Goal: Information Seeking & Learning: Learn about a topic

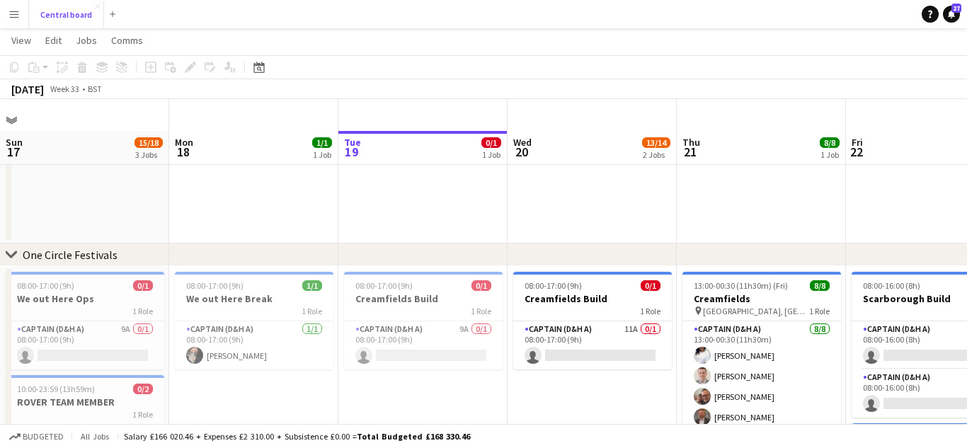
scroll to position [190, 508]
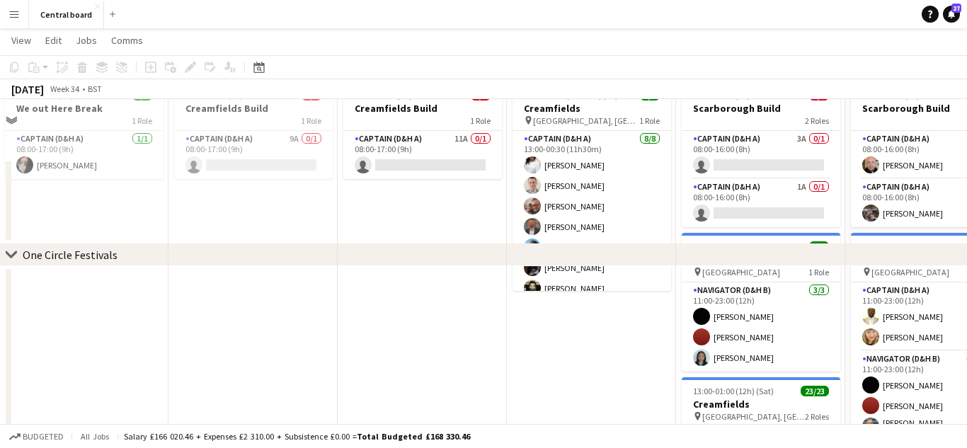
click at [14, 20] on button "Menu" at bounding box center [14, 14] width 28 height 28
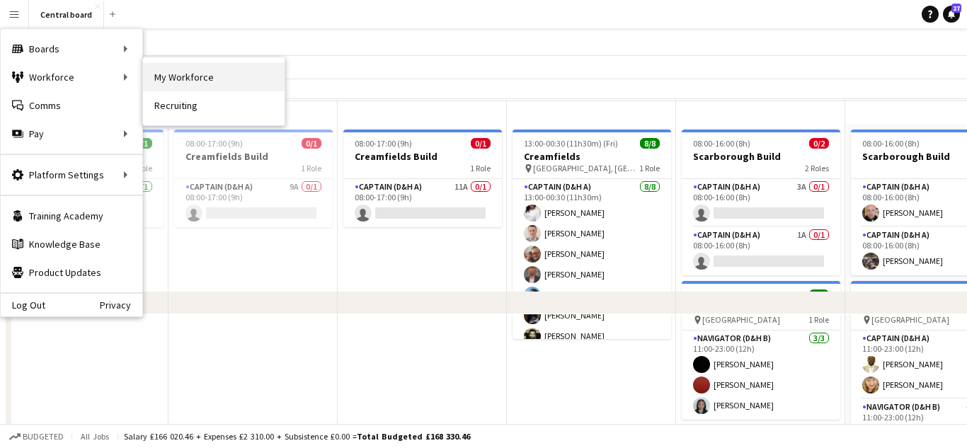
click at [181, 72] on link "My Workforce" at bounding box center [214, 77] width 142 height 28
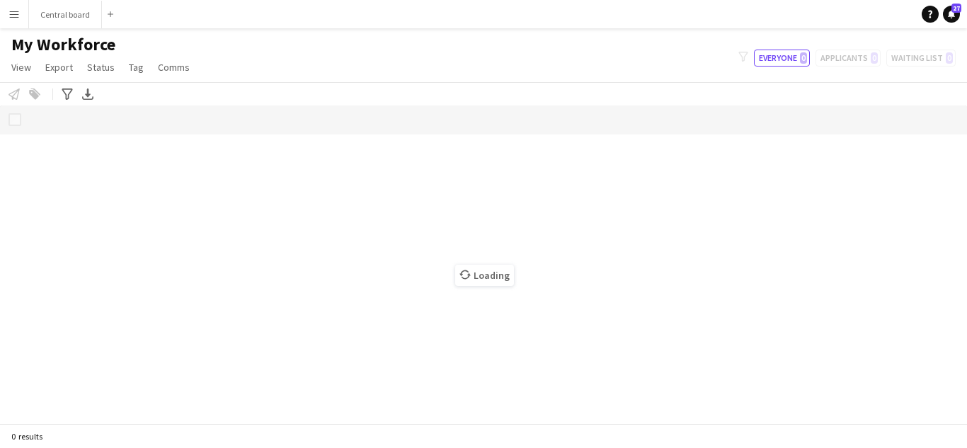
click at [23, 13] on button "Menu" at bounding box center [14, 14] width 28 height 28
click at [15, 19] on app-icon "Menu" at bounding box center [13, 13] width 11 height 11
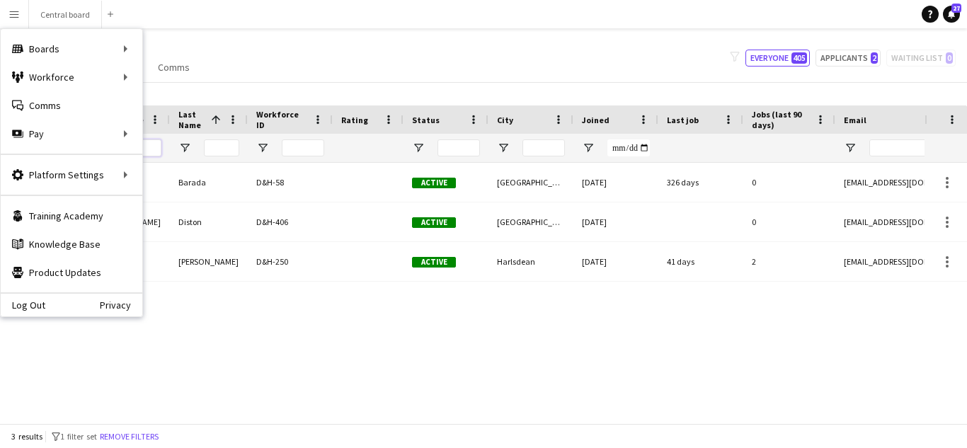
click at [153, 149] on input "***" at bounding box center [143, 147] width 35 height 17
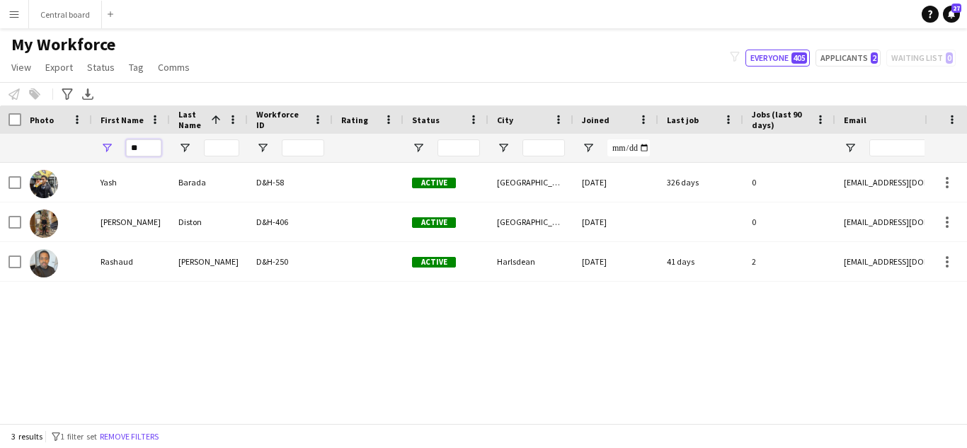
type input "*"
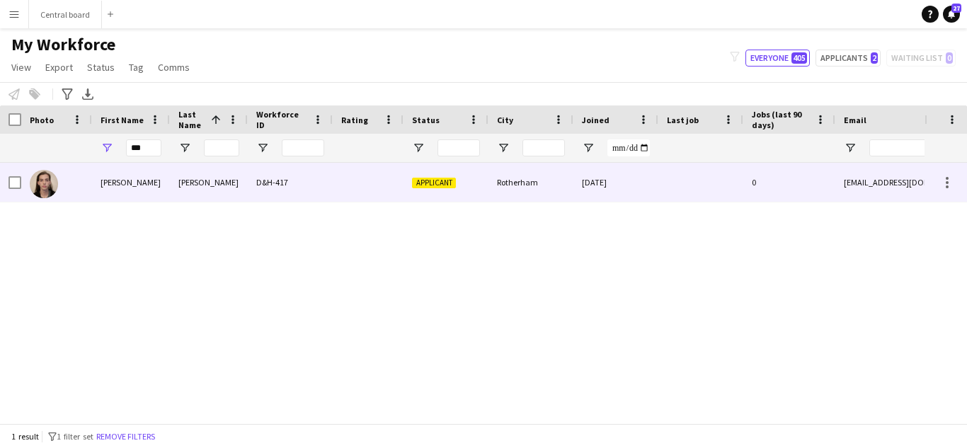
click at [216, 190] on div "[PERSON_NAME]" at bounding box center [209, 182] width 78 height 39
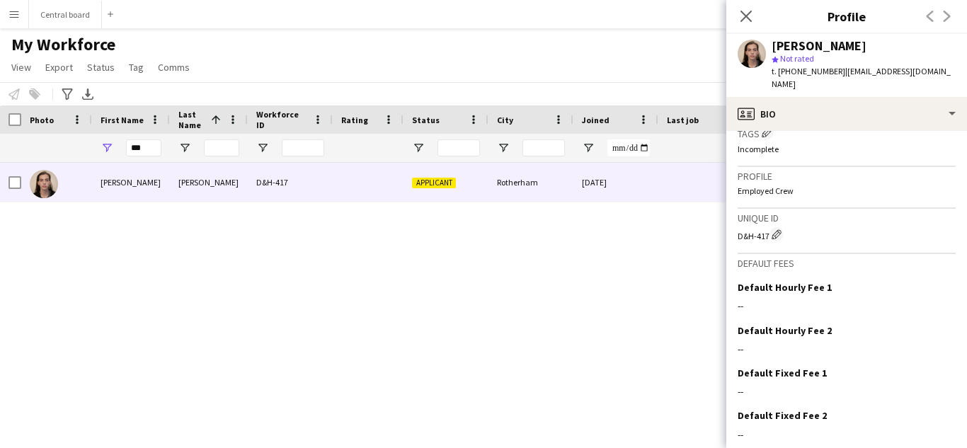
scroll to position [571, 0]
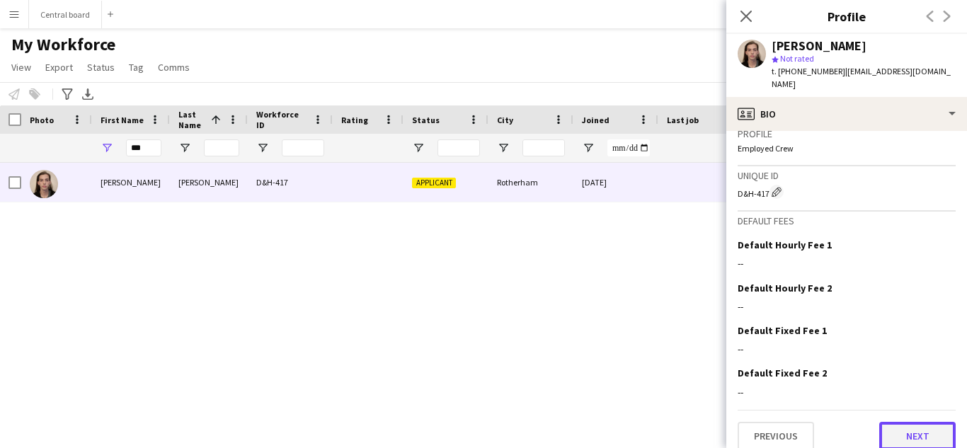
click at [910, 428] on button "Next" at bounding box center [917, 436] width 76 height 28
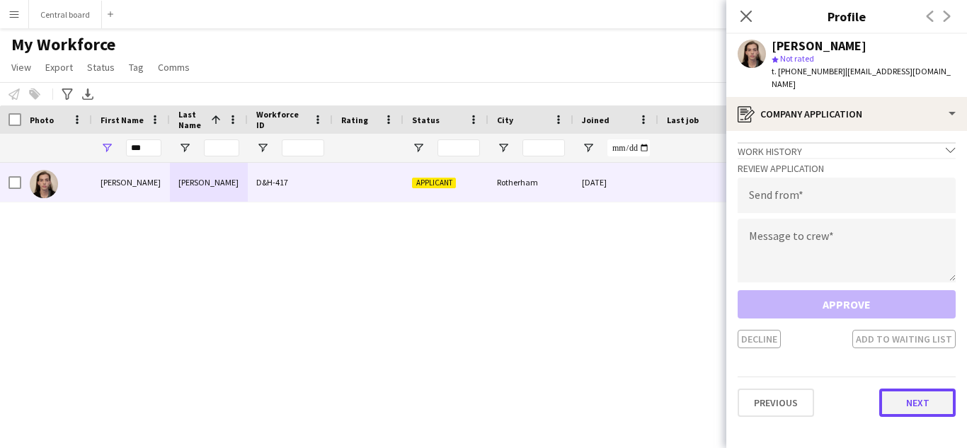
click at [906, 401] on button "Next" at bounding box center [917, 403] width 76 height 28
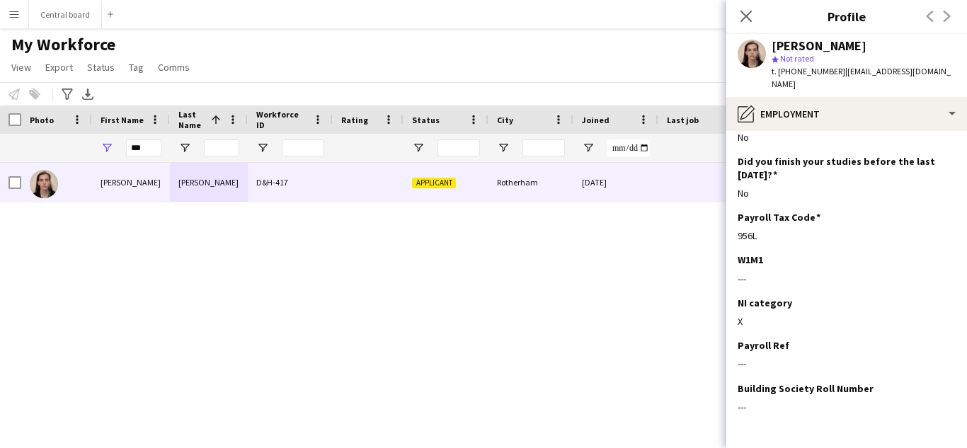
scroll to position [197, 0]
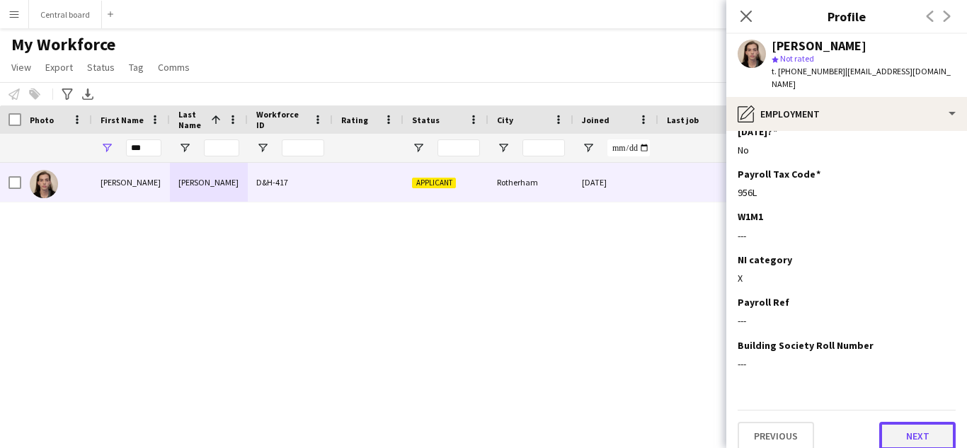
click at [914, 427] on button "Next" at bounding box center [917, 436] width 76 height 28
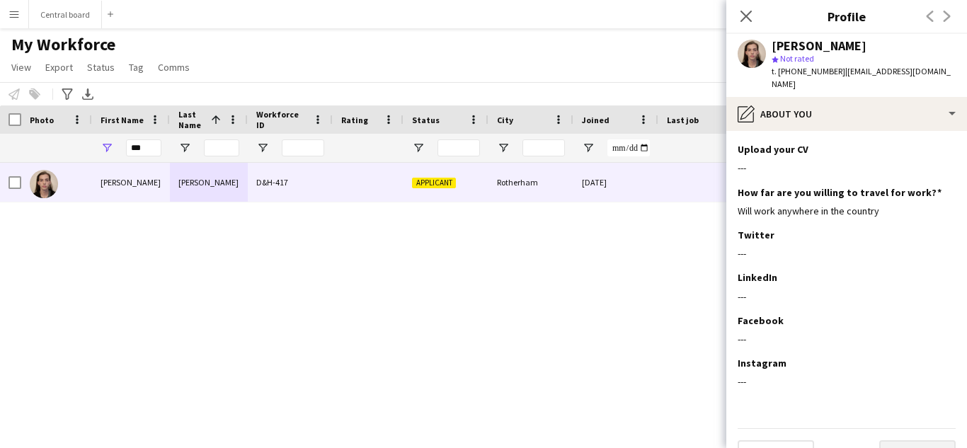
scroll to position [73, 0]
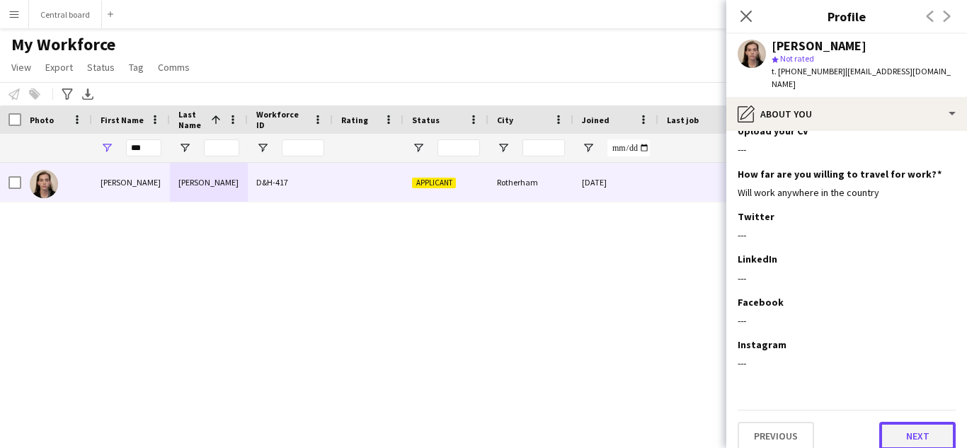
click at [917, 422] on button "Next" at bounding box center [917, 436] width 76 height 28
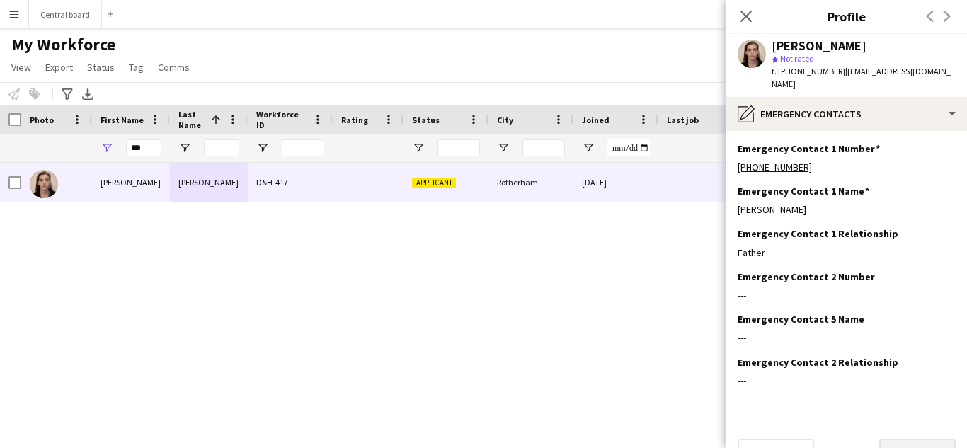
scroll to position [17, 0]
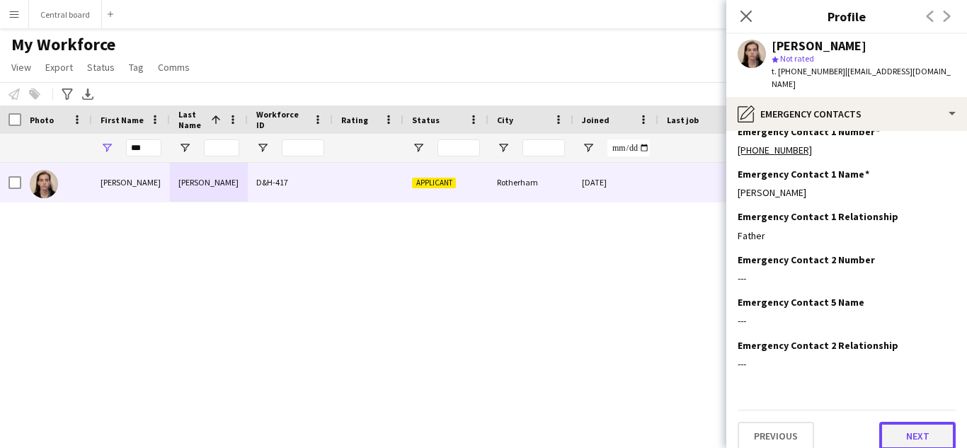
click at [910, 428] on button "Next" at bounding box center [917, 436] width 76 height 28
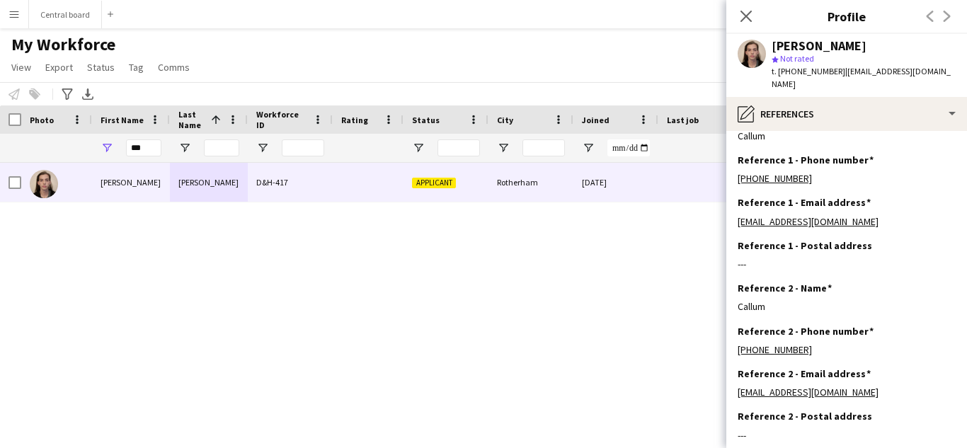
scroll to position [103, 0]
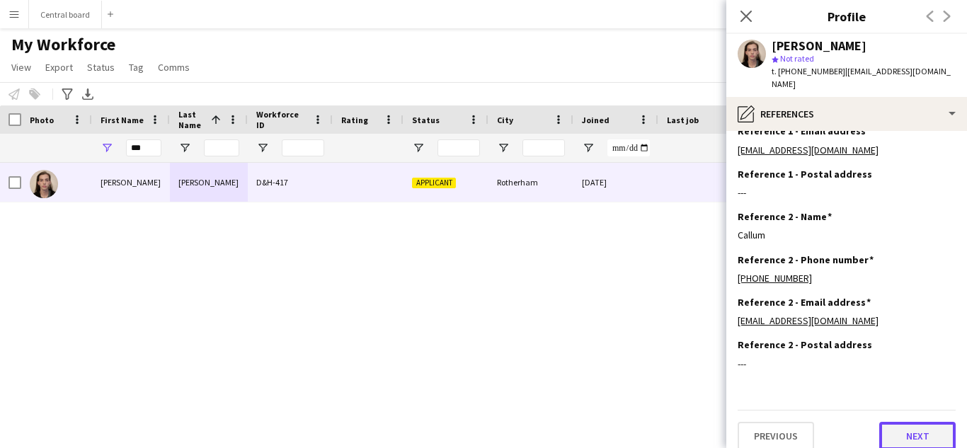
click at [919, 426] on button "Next" at bounding box center [917, 436] width 76 height 28
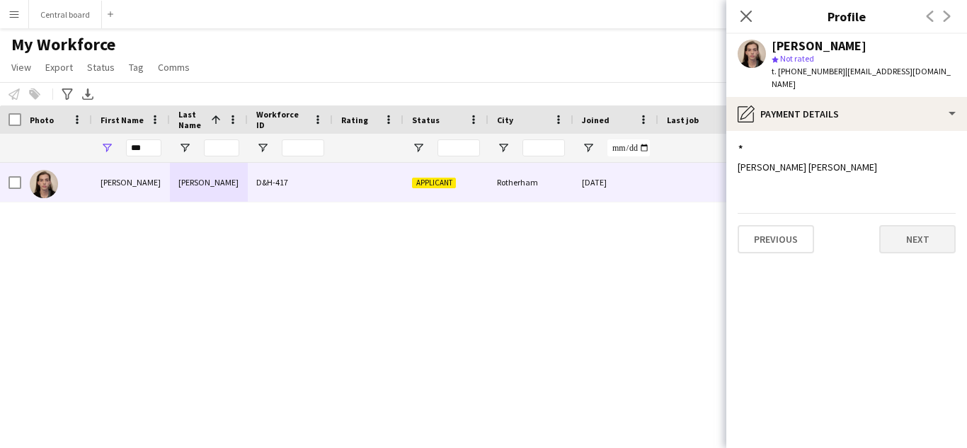
scroll to position [0, 0]
click at [923, 225] on button "Next" at bounding box center [917, 239] width 76 height 28
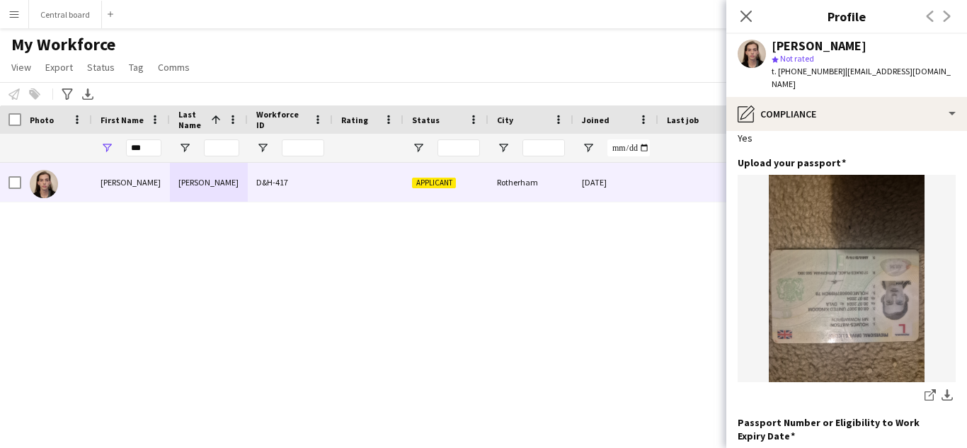
scroll to position [87, 0]
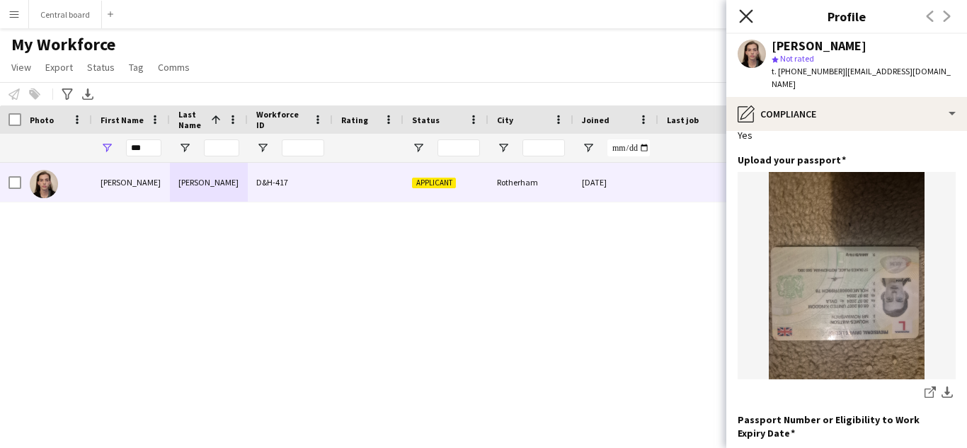
click at [746, 18] on icon "Close pop-in" at bounding box center [745, 15] width 13 height 13
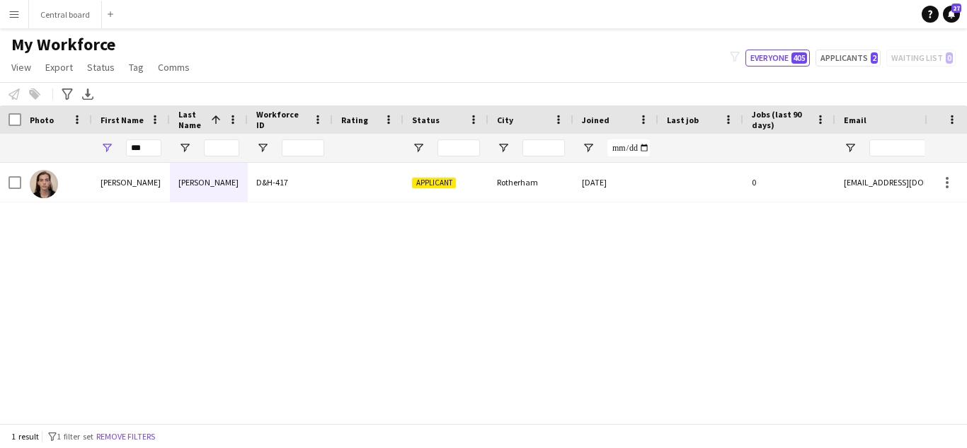
click at [23, 17] on button "Menu" at bounding box center [14, 14] width 28 height 28
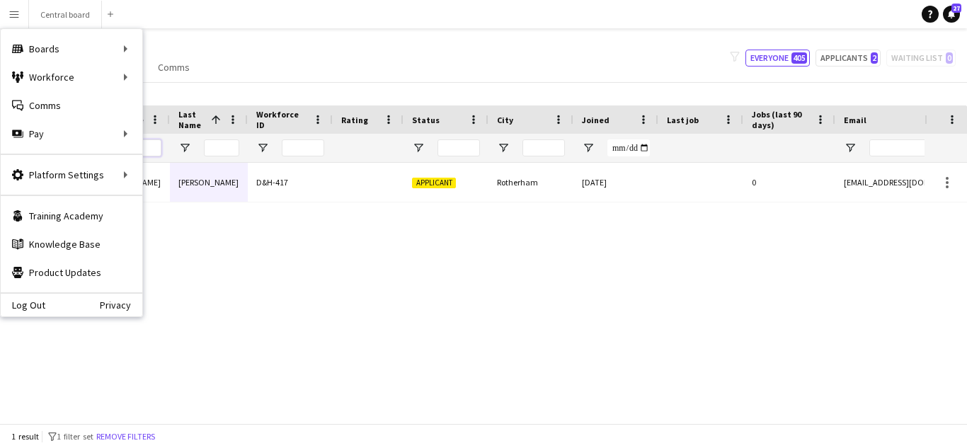
click at [152, 149] on input "***" at bounding box center [143, 147] width 35 height 17
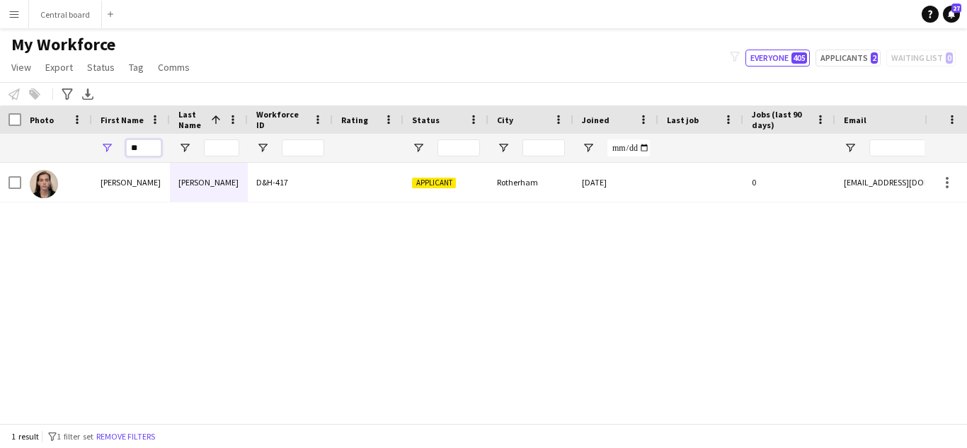
type input "*"
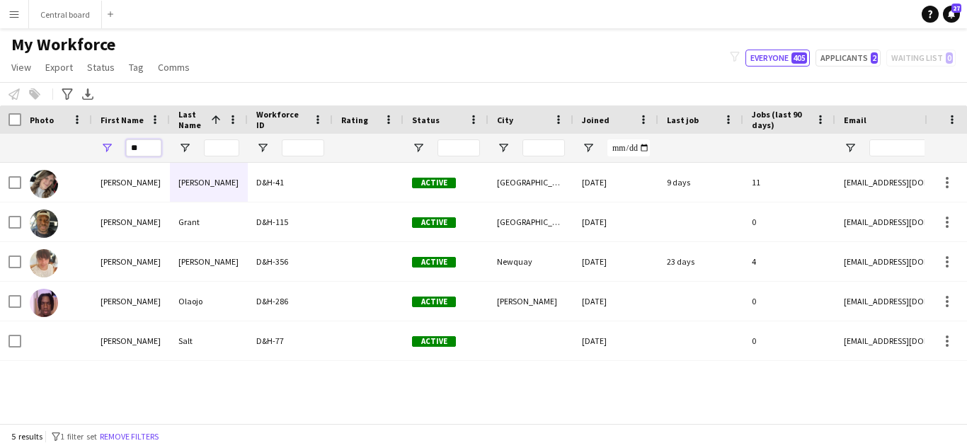
type input "*"
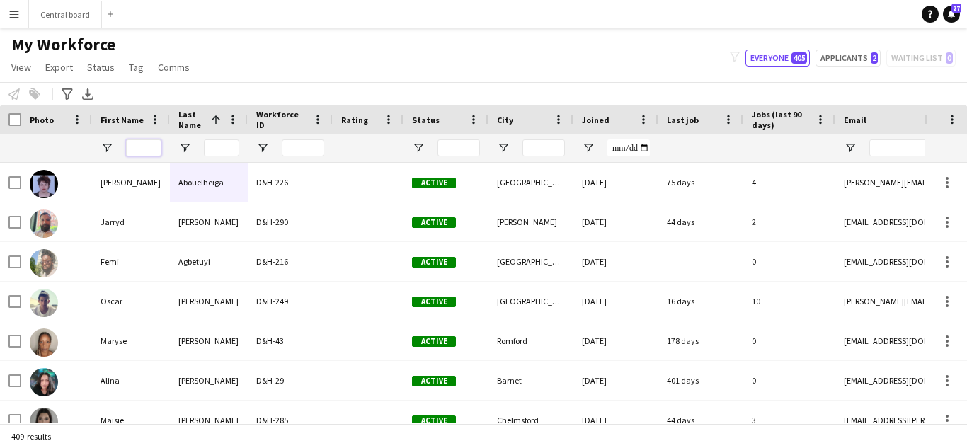
click at [142, 149] on input "First Name Filter Input" at bounding box center [143, 147] width 35 height 17
click at [64, 25] on button "Central board Close" at bounding box center [65, 15] width 73 height 28
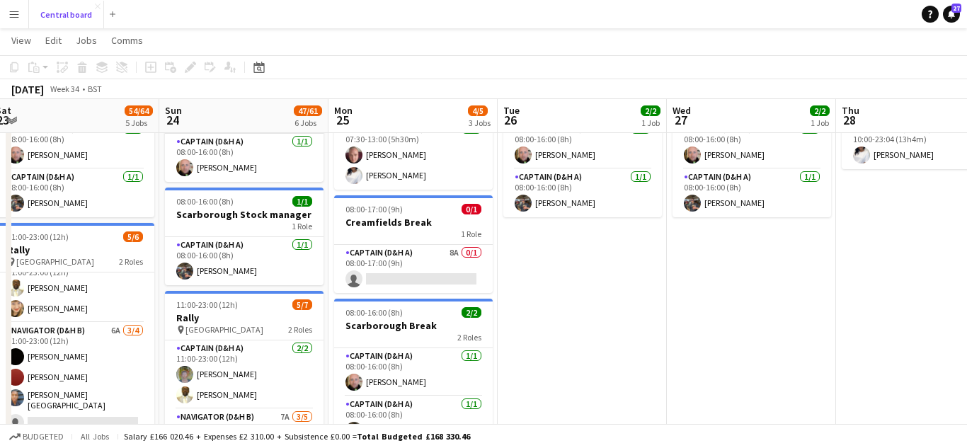
scroll to position [251, 0]
